Goal: Find specific page/section: Find specific page/section

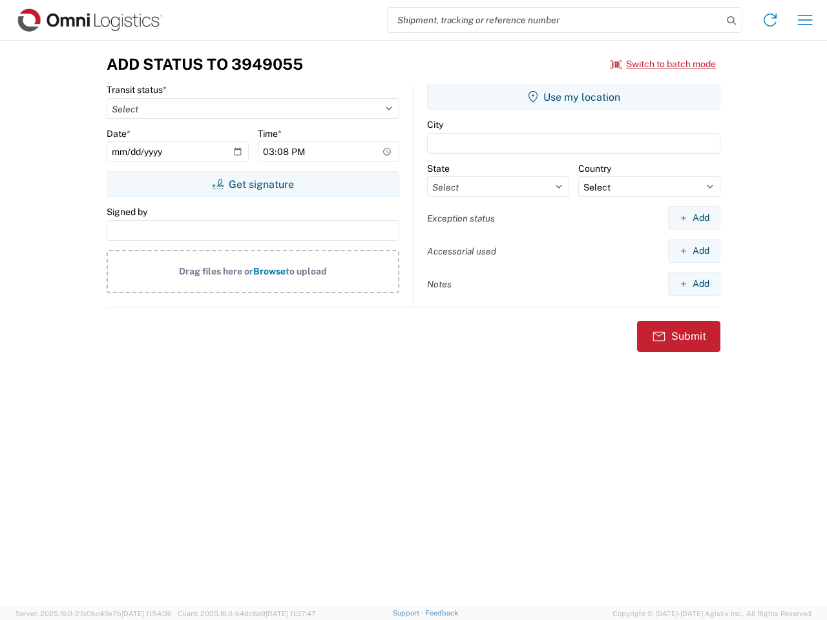
click at [555, 20] on input "search" at bounding box center [554, 20] width 334 height 25
click at [731, 21] on icon at bounding box center [731, 21] width 18 height 18
click at [770, 20] on icon at bounding box center [769, 20] width 21 height 21
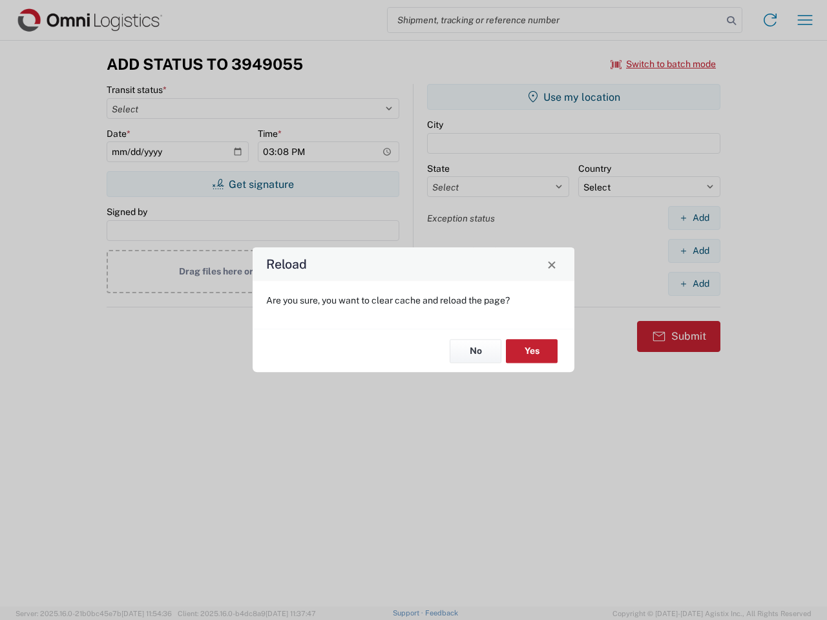
click at [663, 64] on div "Reload Are you sure, you want to clear cache and reload the page? No Yes" at bounding box center [413, 310] width 827 height 620
click at [252, 184] on div "Reload Are you sure, you want to clear cache and reload the page? No Yes" at bounding box center [413, 310] width 827 height 620
click at [573, 97] on div "Reload Are you sure, you want to clear cache and reload the page? No Yes" at bounding box center [413, 310] width 827 height 620
click at [694, 218] on div "Reload Are you sure, you want to clear cache and reload the page? No Yes" at bounding box center [413, 310] width 827 height 620
click at [694, 251] on div "Reload Are you sure, you want to clear cache and reload the page? No Yes" at bounding box center [413, 310] width 827 height 620
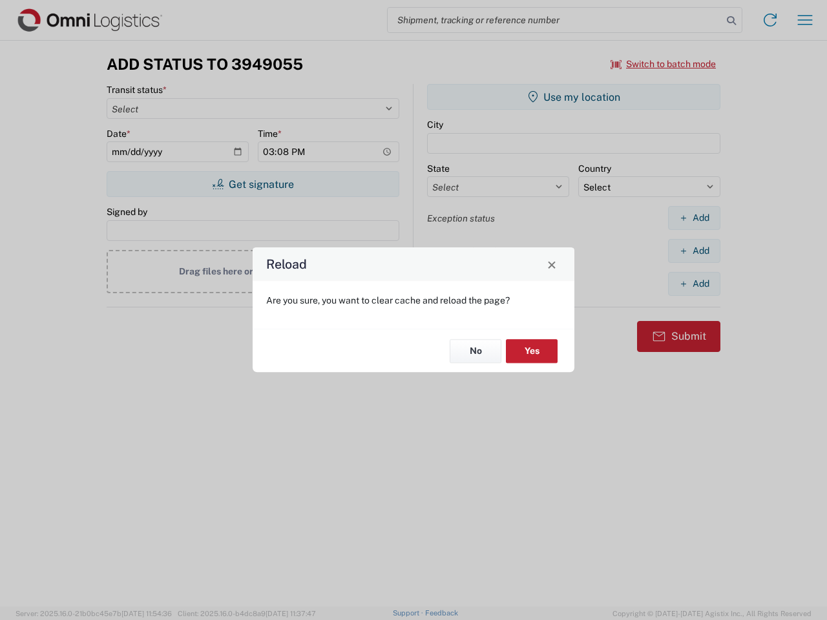
click at [694, 283] on div "Reload Are you sure, you want to clear cache and reload the page? No Yes" at bounding box center [413, 310] width 827 height 620
